Goal: Check status

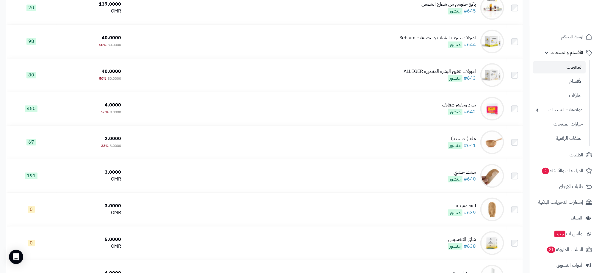
scroll to position [669, 0]
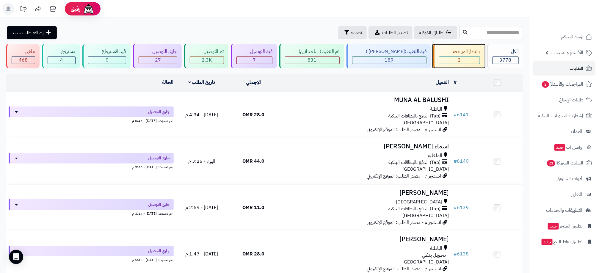
click at [450, 57] on div "2" at bounding box center [459, 60] width 40 height 7
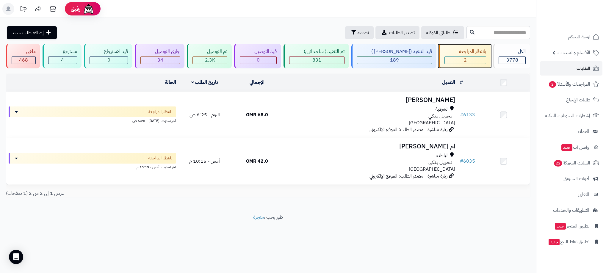
click at [470, 55] on div "بانتظار المراجعة" at bounding box center [465, 51] width 42 height 7
